Goal: Task Accomplishment & Management: Use online tool/utility

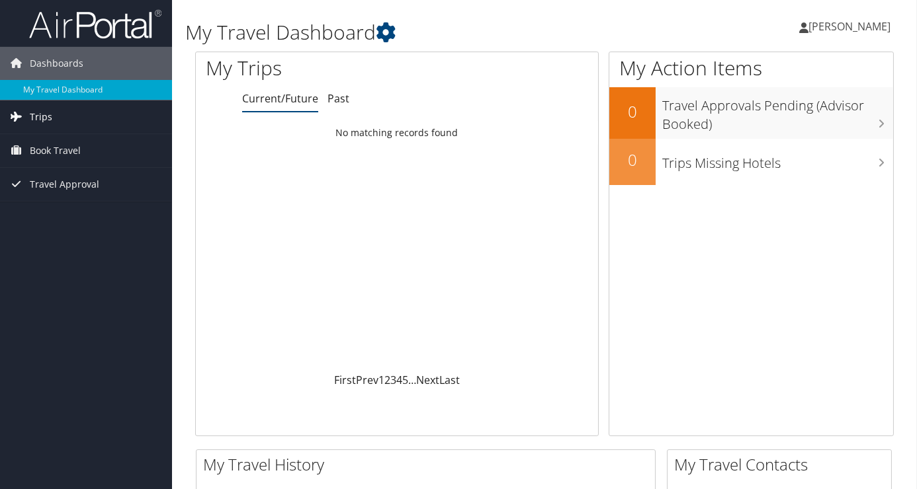
click at [47, 117] on span "Trips" at bounding box center [41, 117] width 22 height 33
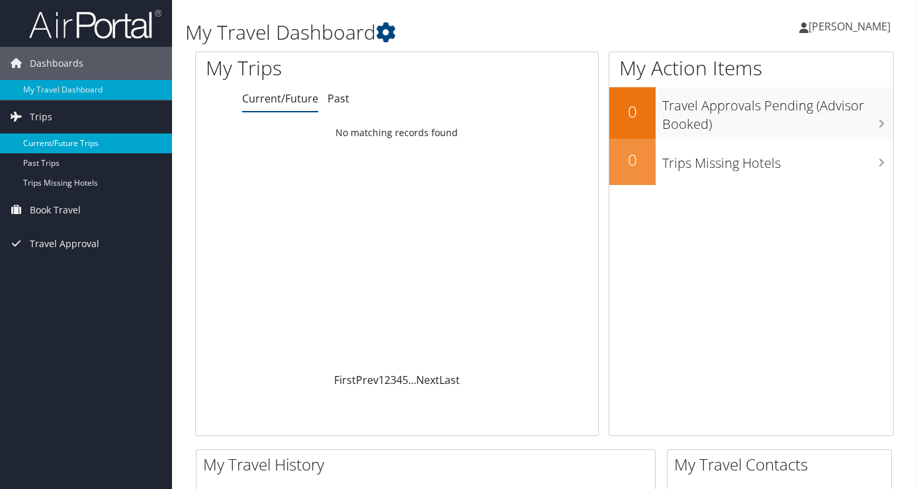
click at [51, 140] on link "Current/Future Trips" at bounding box center [86, 144] width 172 height 20
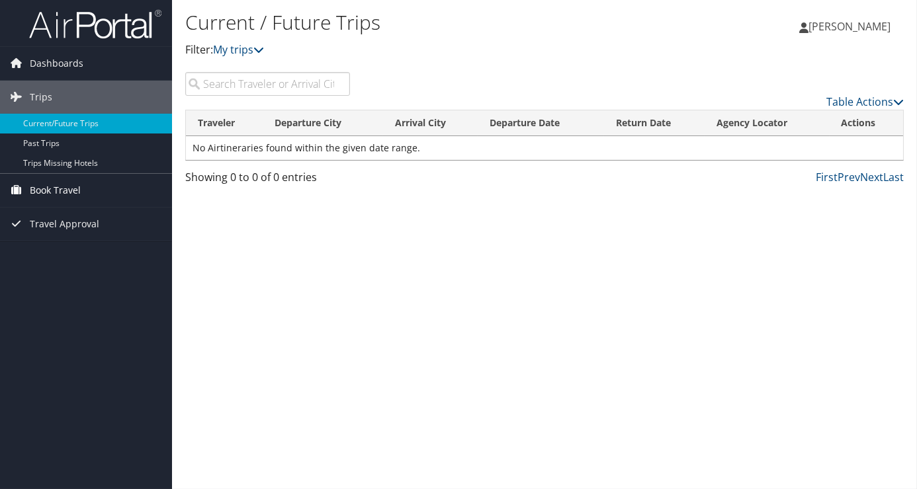
click at [79, 188] on span "Book Travel" at bounding box center [55, 190] width 51 height 33
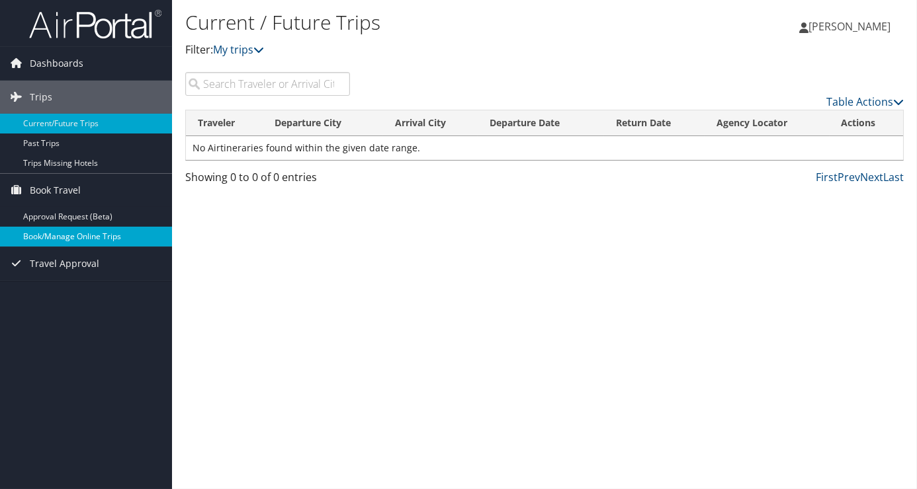
click at [101, 233] on link "Book/Manage Online Trips" at bounding box center [86, 237] width 172 height 20
